Goal: Information Seeking & Learning: Find specific page/section

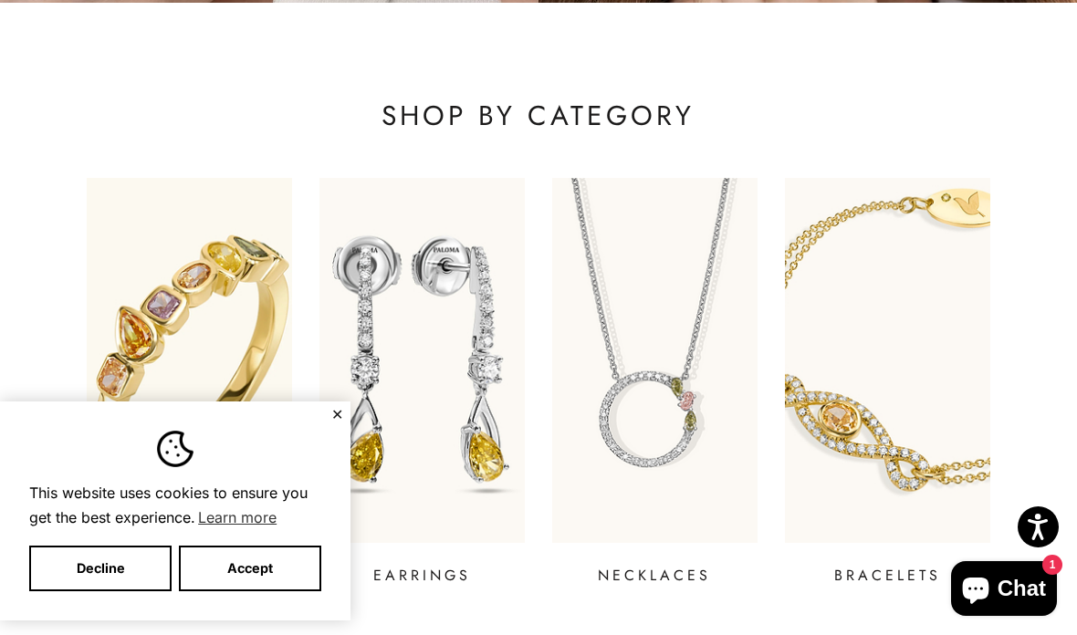
scroll to position [516, 0]
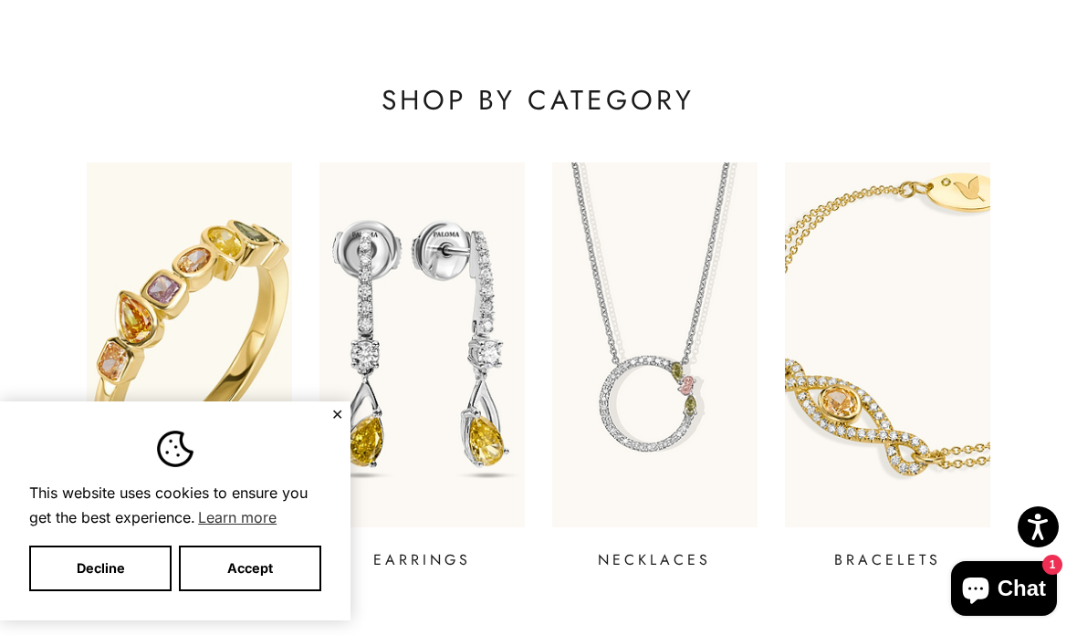
click at [335, 420] on button "✕" at bounding box center [337, 414] width 12 height 11
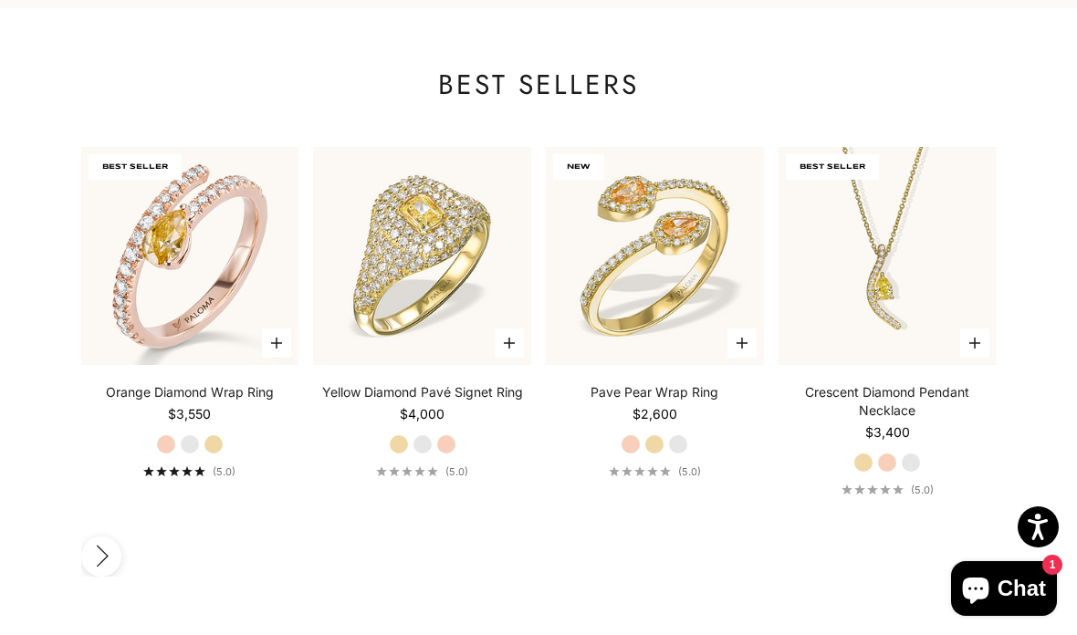
scroll to position [1681, 0]
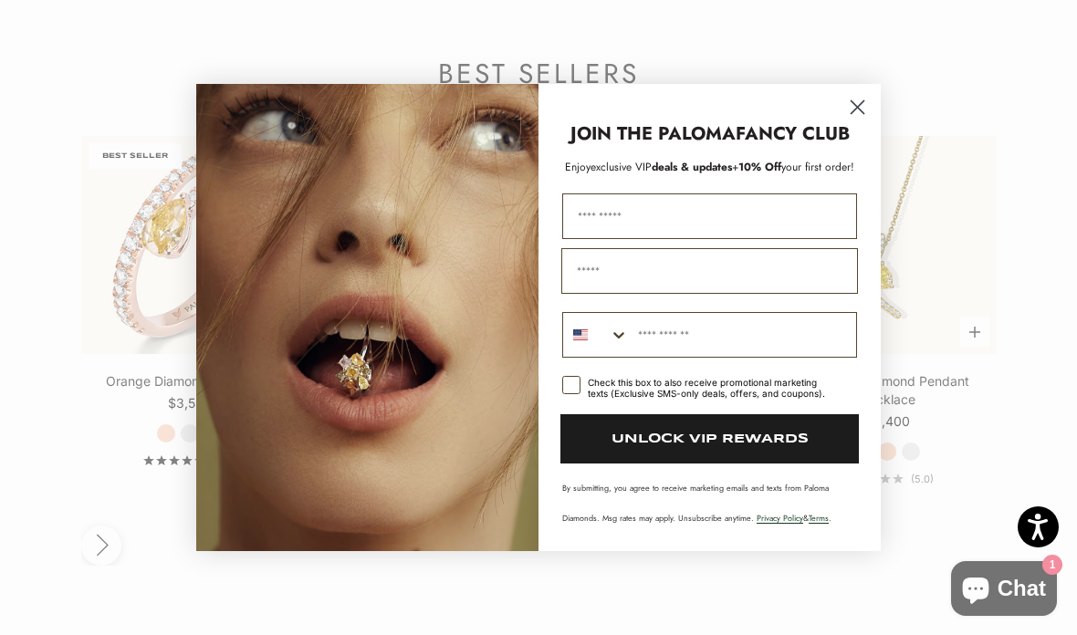
click at [858, 122] on circle "Close dialog" at bounding box center [858, 107] width 30 height 30
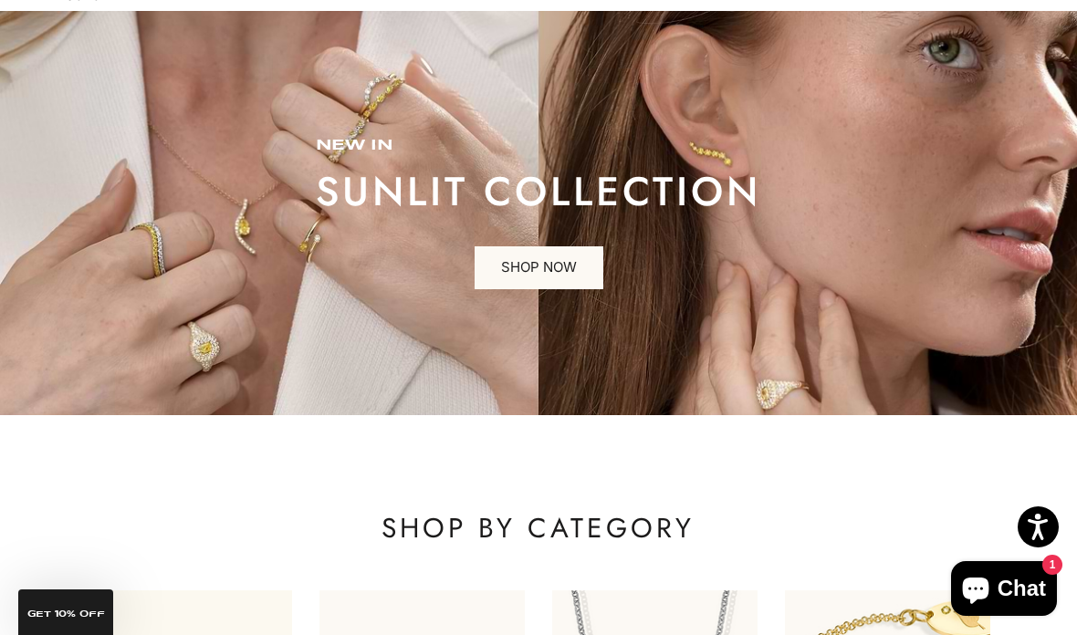
scroll to position [0, 0]
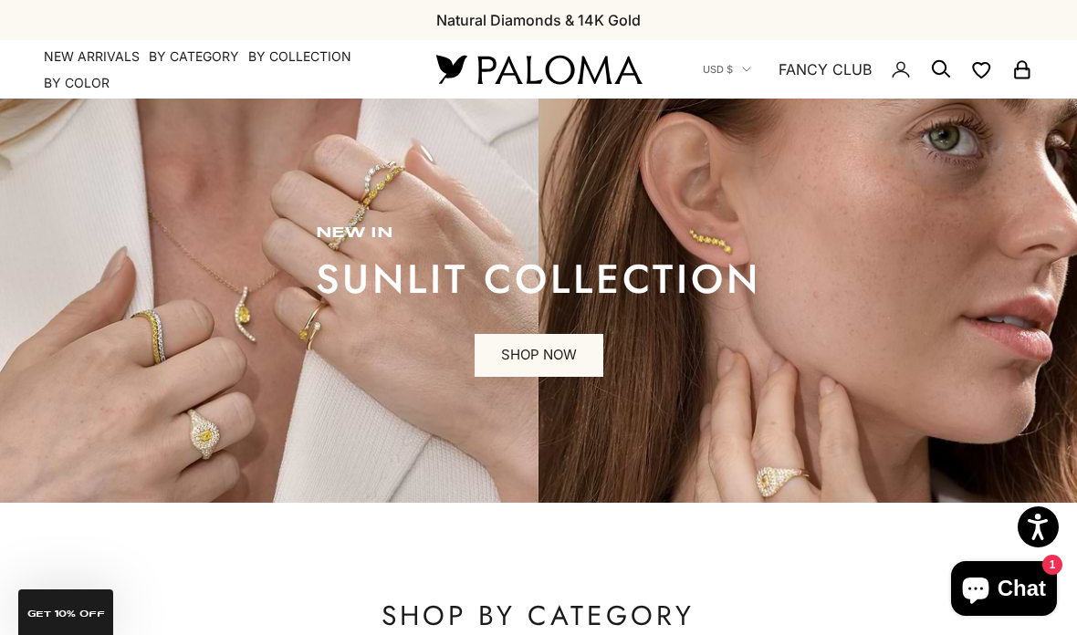
click at [749, 60] on nav "USD $ Country [GEOGRAPHIC_DATA] (AFN ؋) [GEOGRAPHIC_DATA] (EUR €) [GEOGRAPHIC_D…" at bounding box center [868, 69] width 330 height 58
click at [738, 65] on button "USD $" at bounding box center [727, 69] width 48 height 16
click at [303, 55] on summary "By Collection" at bounding box center [299, 56] width 103 height 18
click at [190, 63] on summary "By Category" at bounding box center [194, 56] width 90 height 18
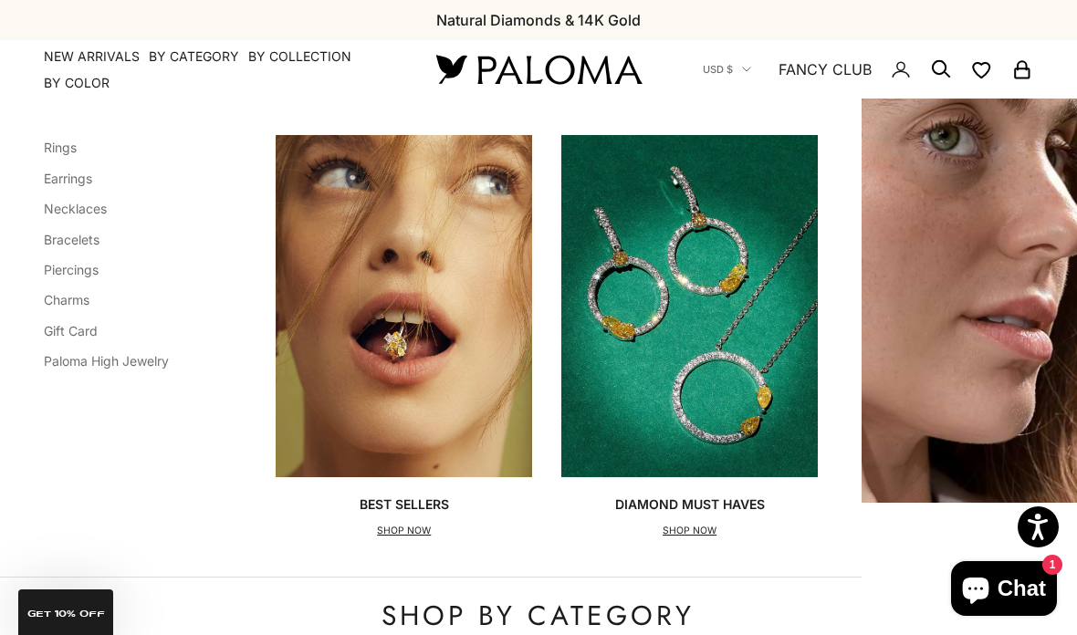
click at [945, 67] on icon "Secondary navigation" at bounding box center [941, 69] width 22 height 22
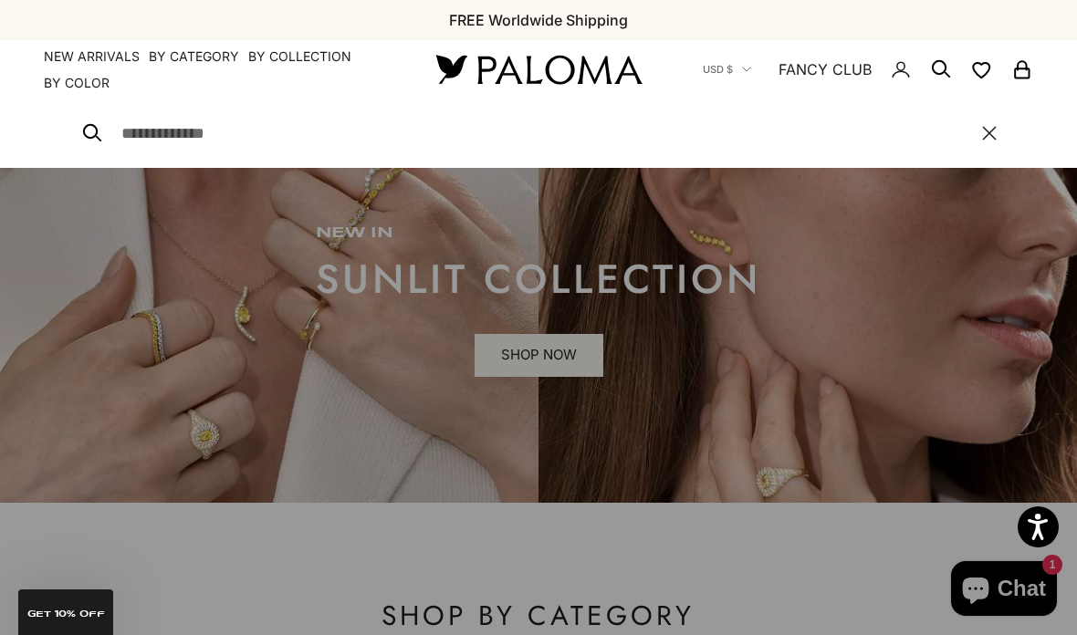
click at [207, 143] on input "Search" at bounding box center [542, 133] width 843 height 26
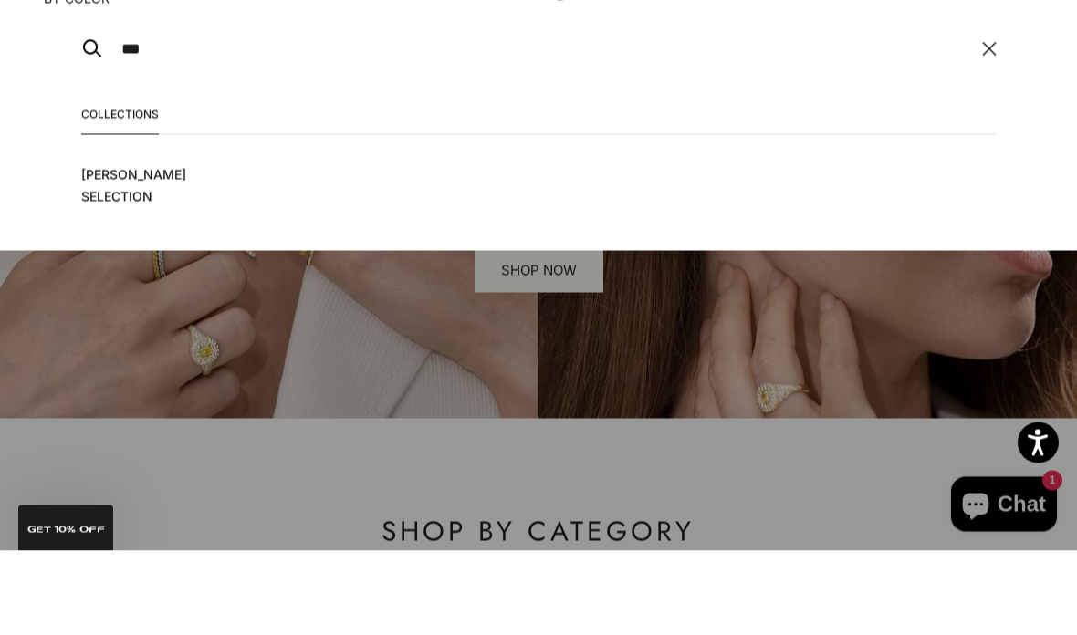
type input "***"
click at [137, 248] on span "[PERSON_NAME] Selection" at bounding box center [155, 270] width 148 height 44
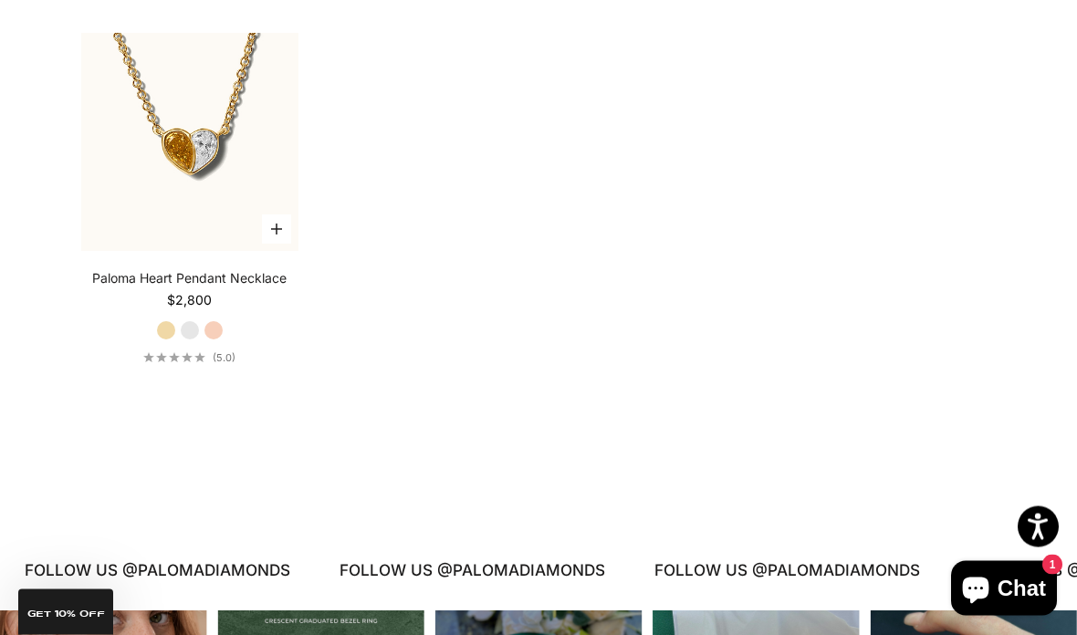
scroll to position [3529, 0]
